Goal: Information Seeking & Learning: Learn about a topic

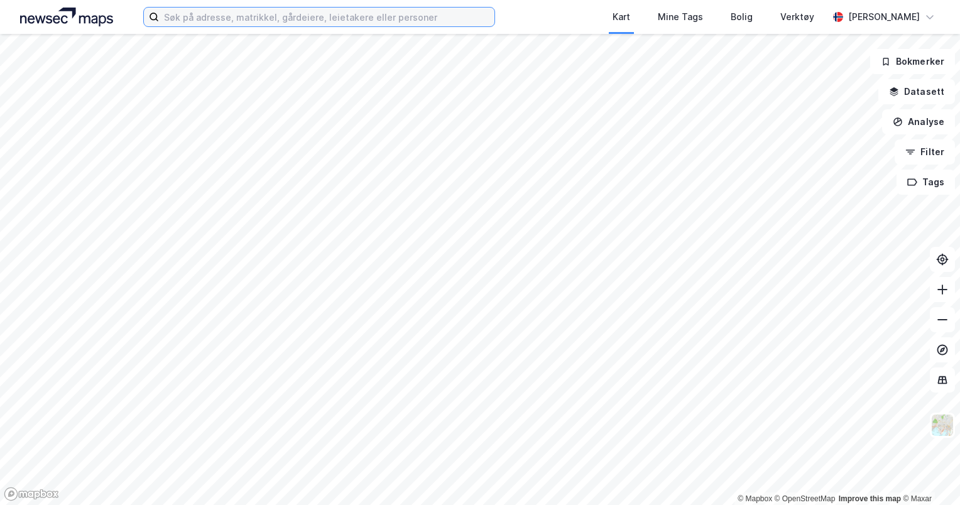
click at [280, 20] on input at bounding box center [326, 17] width 335 height 19
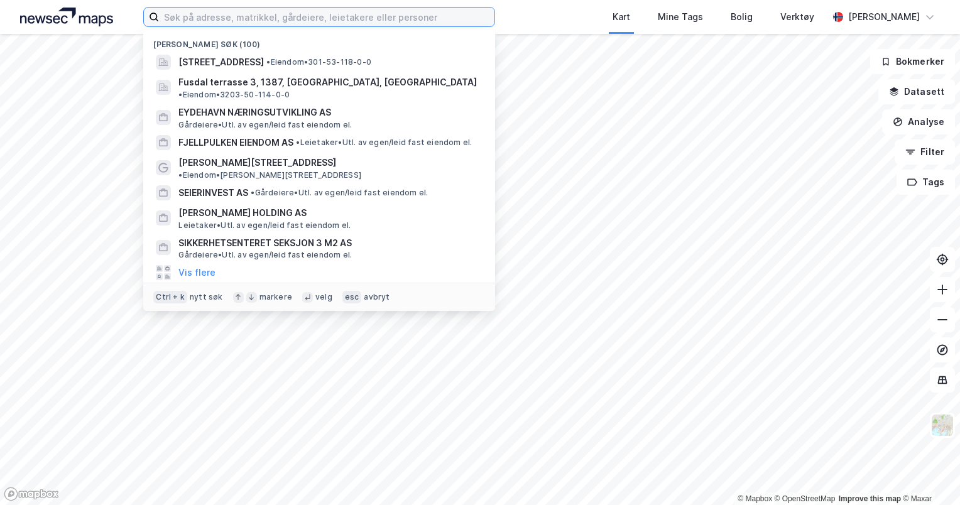
paste input "[STREET_ADDRESS]"
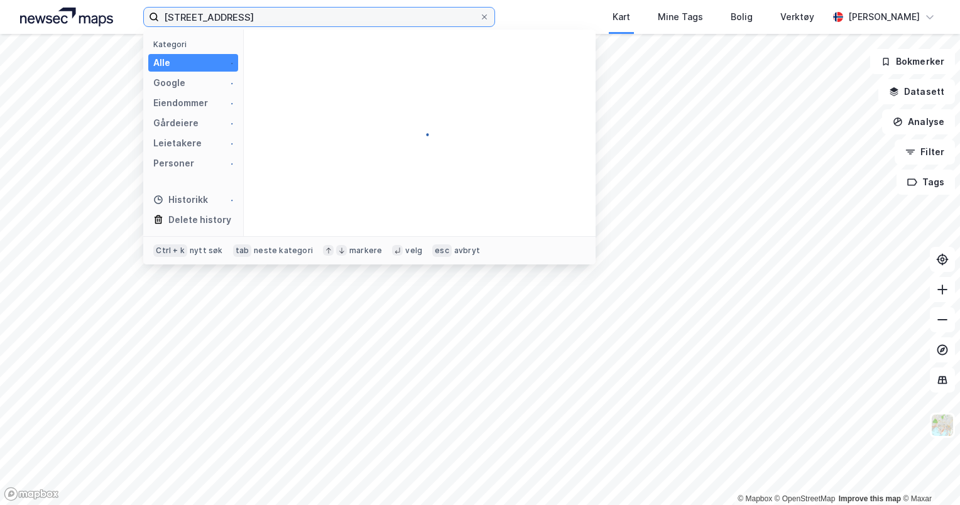
type input "[STREET_ADDRESS]"
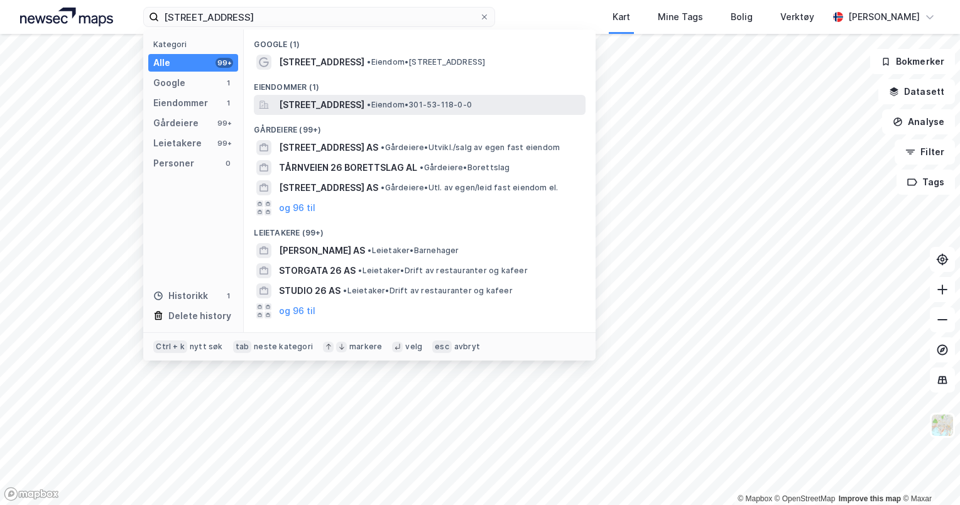
click at [342, 111] on span "[STREET_ADDRESS]" at bounding box center [321, 104] width 85 height 15
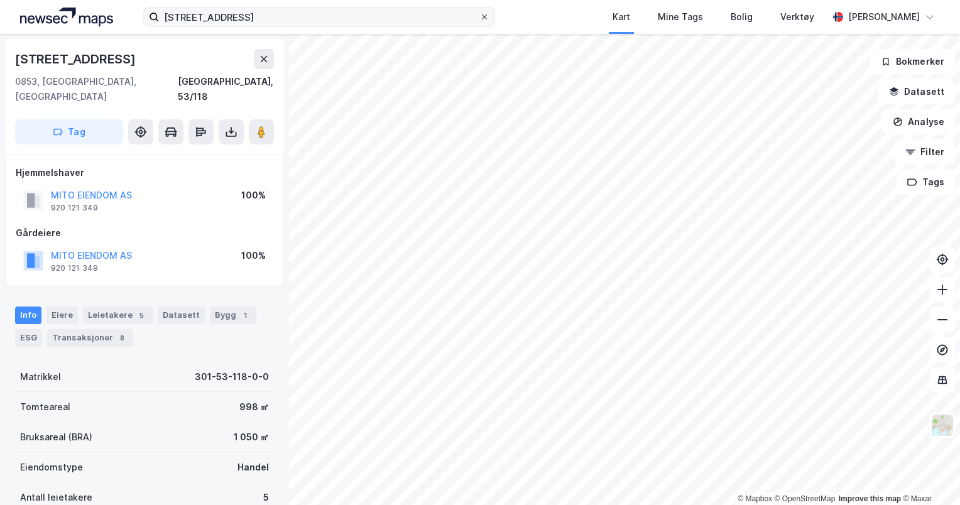
click at [485, 20] on icon at bounding box center [485, 17] width 8 height 8
click at [479, 20] on input "[STREET_ADDRESS]" at bounding box center [319, 17] width 320 height 19
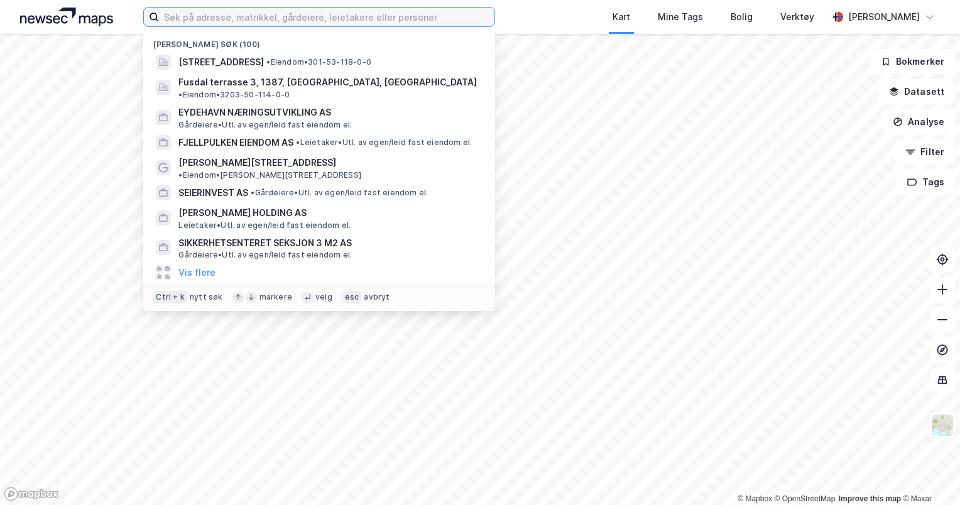
click at [430, 11] on input at bounding box center [326, 17] width 335 height 19
paste input "[STREET_ADDRESS]"
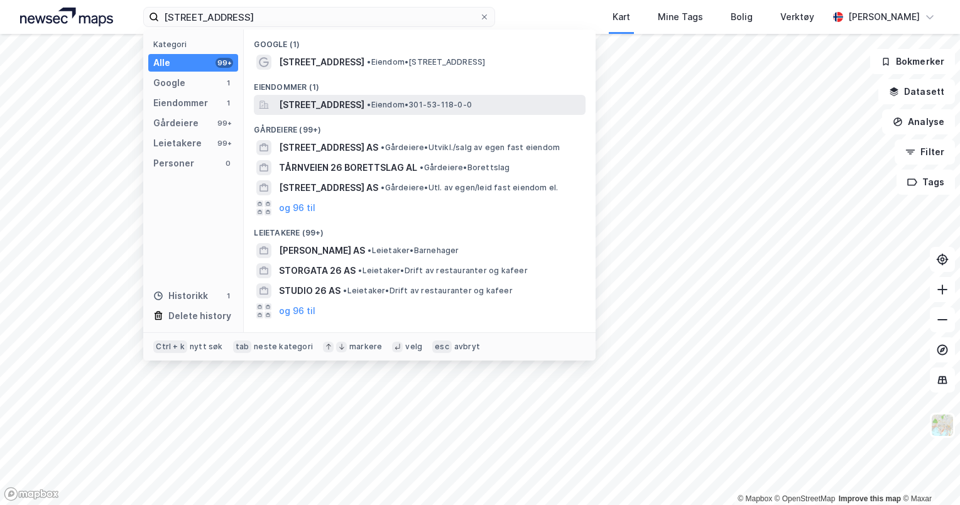
click at [364, 100] on span "[STREET_ADDRESS]" at bounding box center [321, 104] width 85 height 15
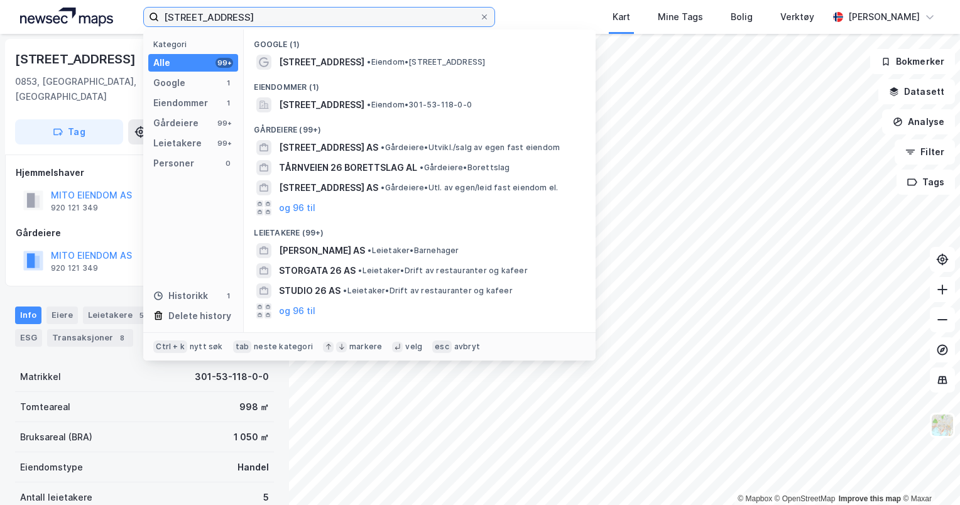
drag, startPoint x: 237, startPoint y: 23, endPoint x: 82, endPoint y: -20, distance: 161.7
click at [82, 0] on html "Tåsenveien 26 Kategori Alle 99+ Google 1 Eiendommer 1 Gårdeiere 99+ Leietakere …" at bounding box center [480, 252] width 960 height 505
drag, startPoint x: 289, startPoint y: 13, endPoint x: 94, endPoint y: -5, distance: 196.2
click at [94, 0] on html "Tåsenveien 26 Kategori Alle 99+ Google 1 Eiendommer 1 Gårdeiere 99+ Leietakere …" at bounding box center [480, 252] width 960 height 505
paste input "Essendrops gate"
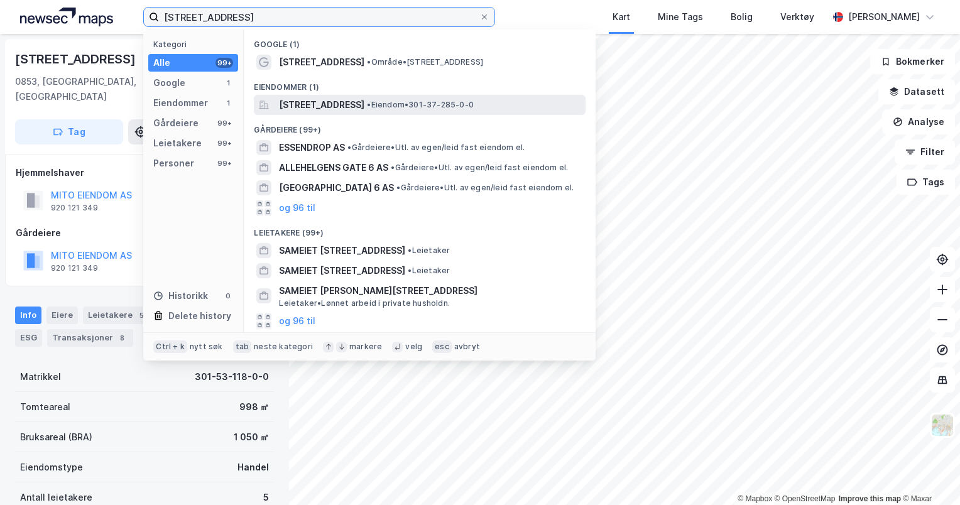
type input "[STREET_ADDRESS]"
click at [300, 98] on span "[STREET_ADDRESS]" at bounding box center [321, 104] width 85 height 15
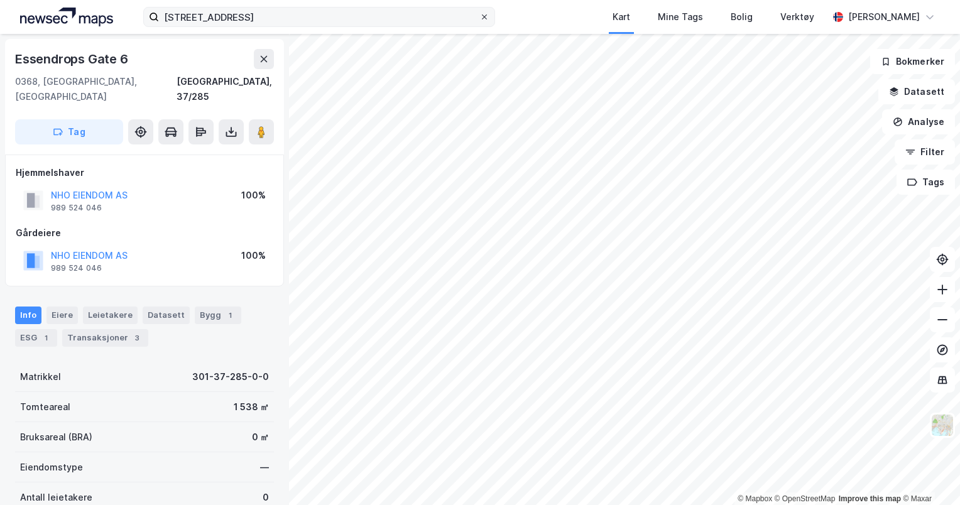
click at [481, 19] on icon at bounding box center [485, 17] width 8 height 8
click at [479, 19] on input "[STREET_ADDRESS]" at bounding box center [319, 17] width 320 height 19
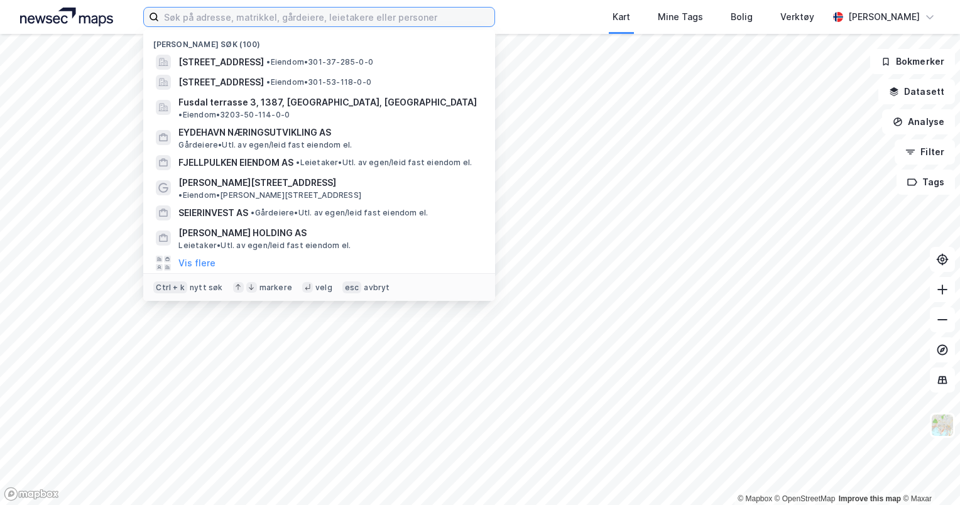
click at [241, 16] on input at bounding box center [326, 17] width 335 height 19
paste input "Drognestoppen 2"
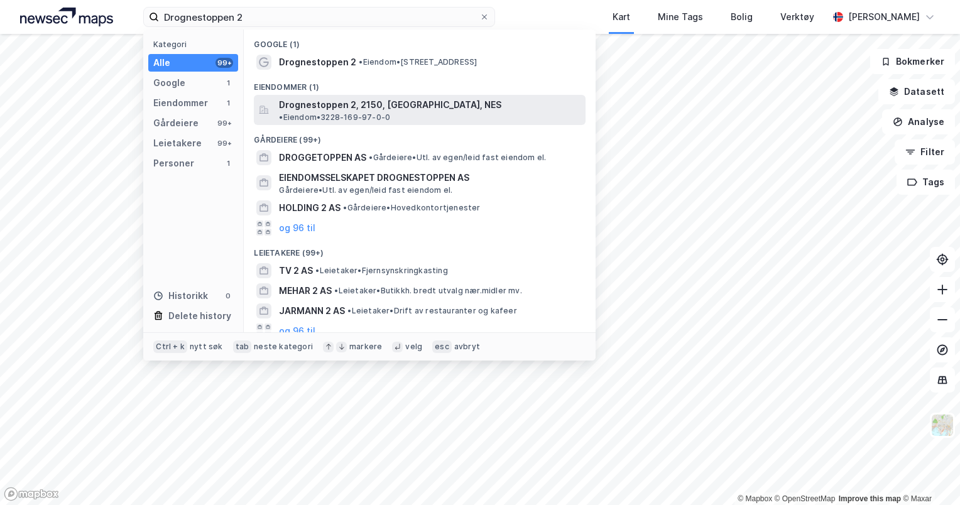
click at [322, 102] on span "Drognestoppen 2, 2150, [GEOGRAPHIC_DATA], NES" at bounding box center [390, 104] width 222 height 15
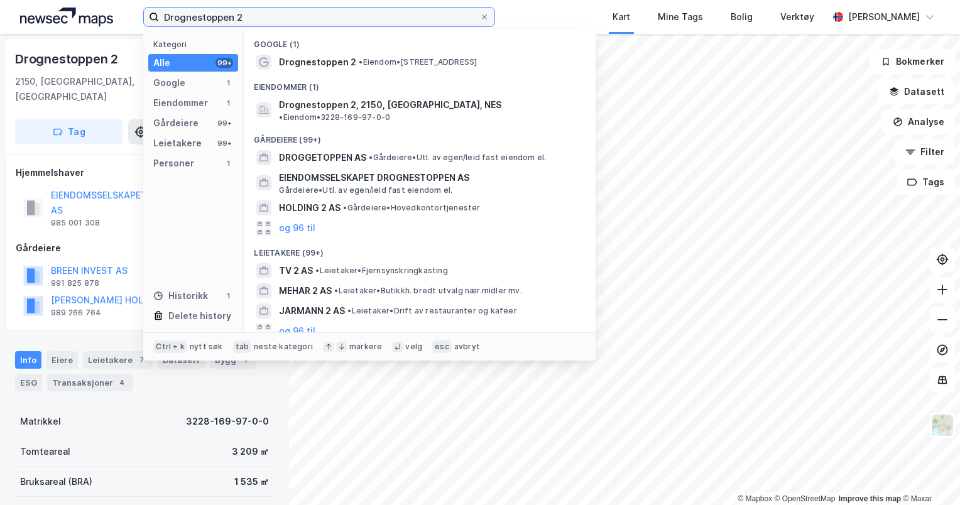
drag, startPoint x: 346, startPoint y: 19, endPoint x: 18, endPoint y: -28, distance: 331.4
click at [18, 0] on html "Drognestoppen 2 Kategori Alle 99+ Google 1 Eiendommer 1 Gårdeiere 99+ Leietaker…" at bounding box center [480, 252] width 960 height 505
paste input "Løkka 7"
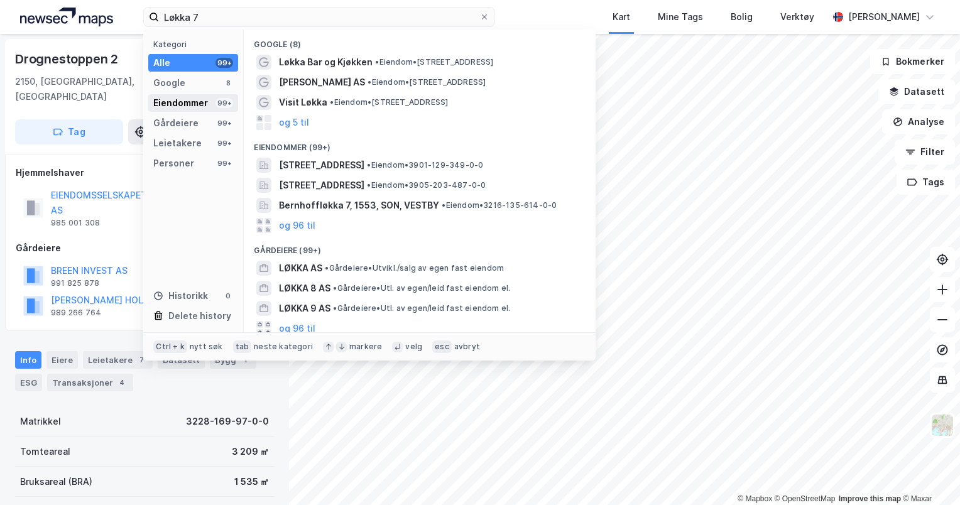
click at [175, 98] on div "Eiendommer" at bounding box center [180, 102] width 55 height 15
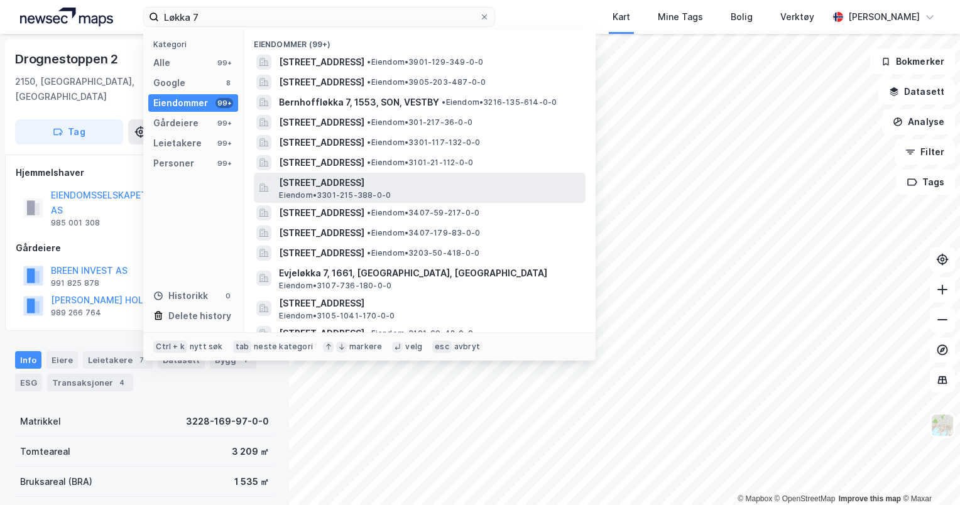
click at [318, 195] on span "Eiendom • 3301-215-388-0-0" at bounding box center [335, 195] width 112 height 10
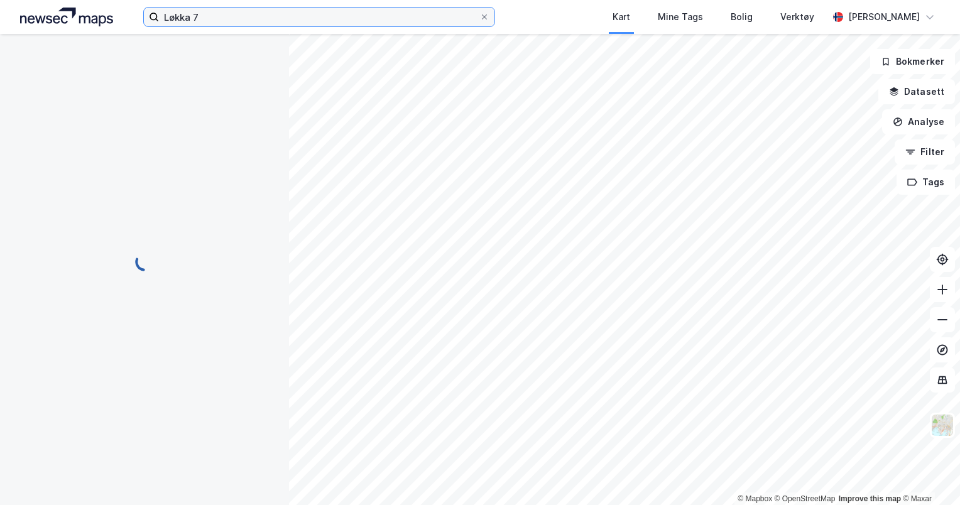
click at [221, 15] on input "Løkka 7" at bounding box center [319, 17] width 320 height 19
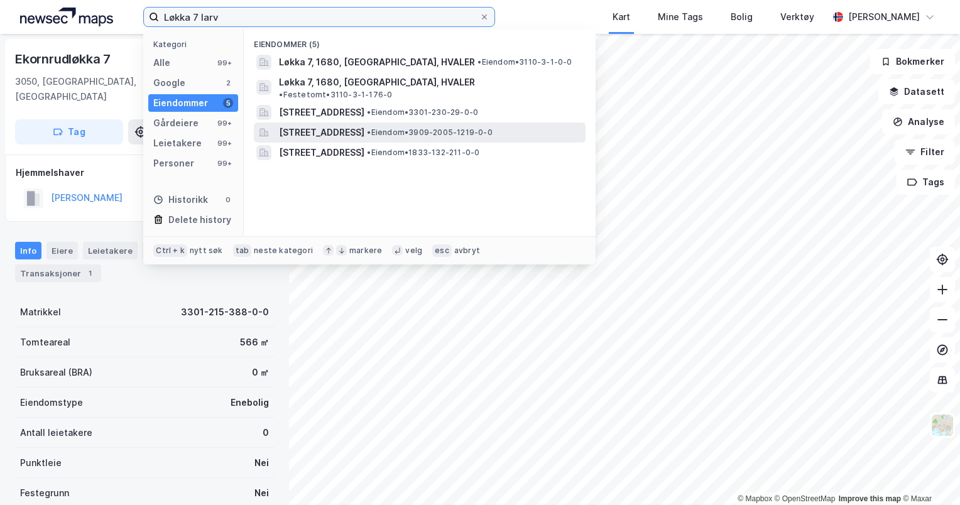
type input "Løkka 7 larv"
click at [327, 125] on span "[STREET_ADDRESS]" at bounding box center [321, 132] width 85 height 15
